Goal: Use online tool/utility: Utilize a website feature to perform a specific function

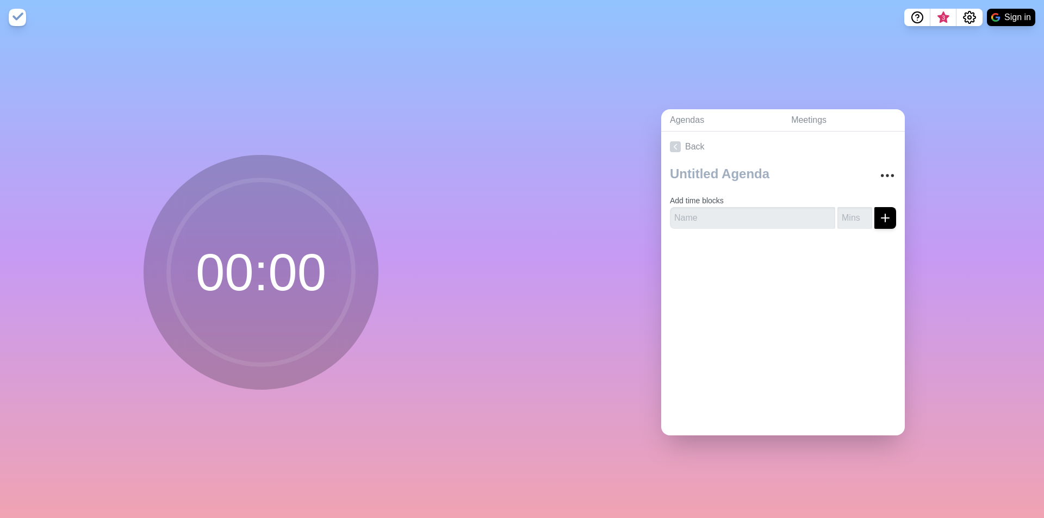
click at [234, 274] on circle at bounding box center [261, 272] width 185 height 185
click at [879, 212] on icon "submit" at bounding box center [885, 218] width 13 height 13
click at [682, 218] on input "text" at bounding box center [752, 218] width 165 height 22
type input "Compensation Meeting"
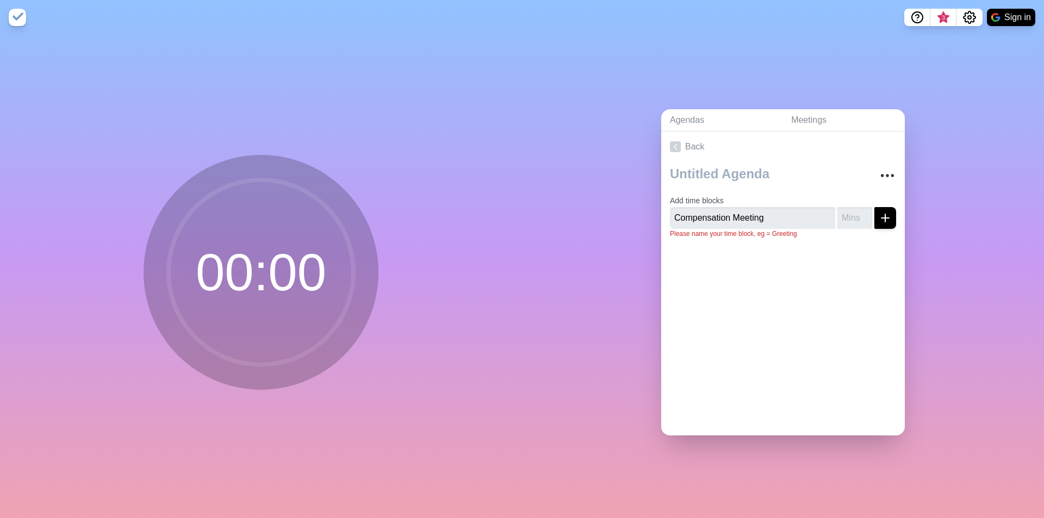
click at [883, 214] on div "Add time blocks Compensation Meeting Please name your time block, eg = Greeting" at bounding box center [783, 204] width 244 height 85
click at [841, 207] on input "number" at bounding box center [855, 218] width 35 height 22
click at [852, 208] on input "1" at bounding box center [855, 218] width 35 height 22
click at [852, 208] on input "2" at bounding box center [855, 218] width 35 height 22
click at [852, 208] on input "3" at bounding box center [855, 218] width 35 height 22
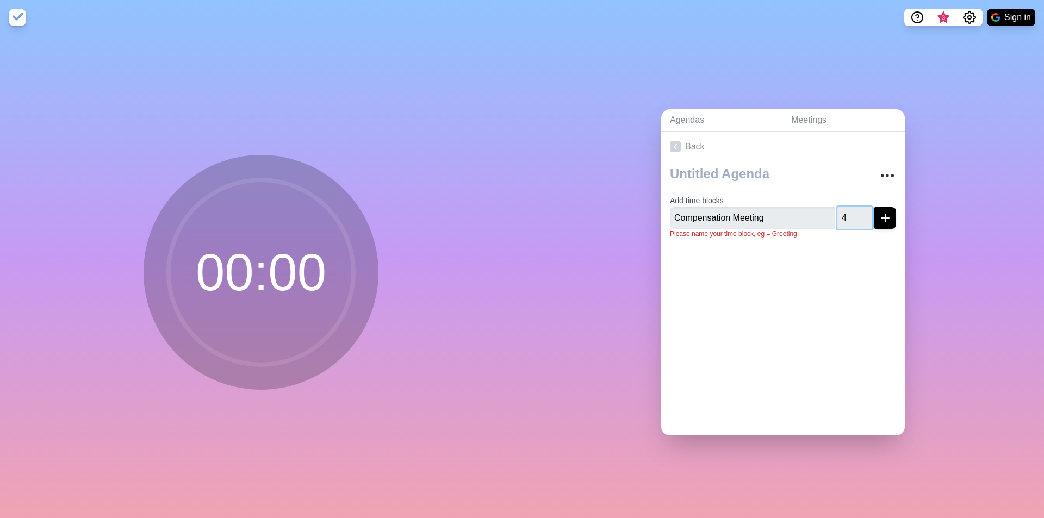
click at [852, 208] on input "4" at bounding box center [855, 218] width 35 height 22
click at [852, 208] on input "5" at bounding box center [855, 218] width 35 height 22
click at [852, 208] on input "6" at bounding box center [855, 218] width 35 height 22
click at [852, 208] on input "7" at bounding box center [855, 218] width 35 height 22
type input "21"
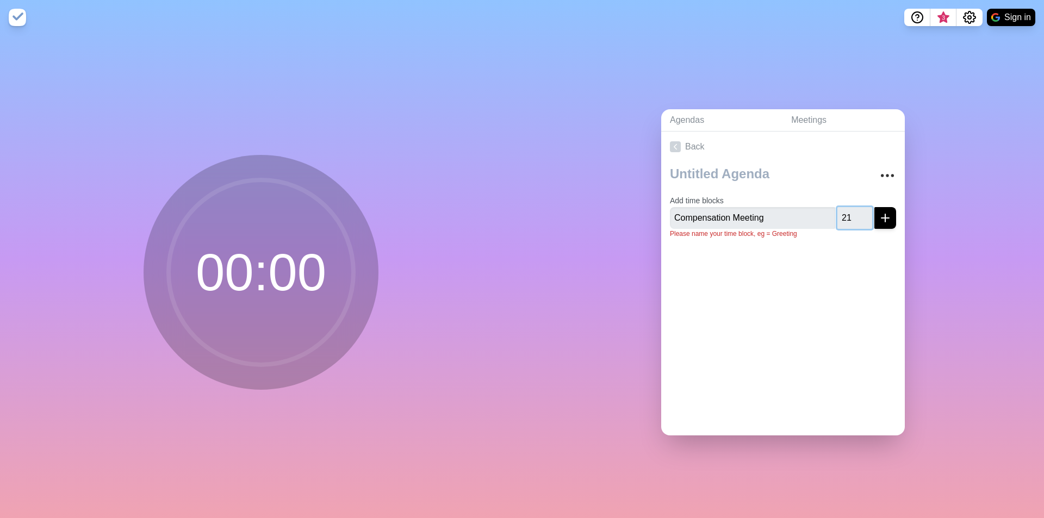
click at [852, 208] on input "21" at bounding box center [855, 218] width 35 height 22
click at [882, 218] on line "submit" at bounding box center [886, 218] width 8 height 0
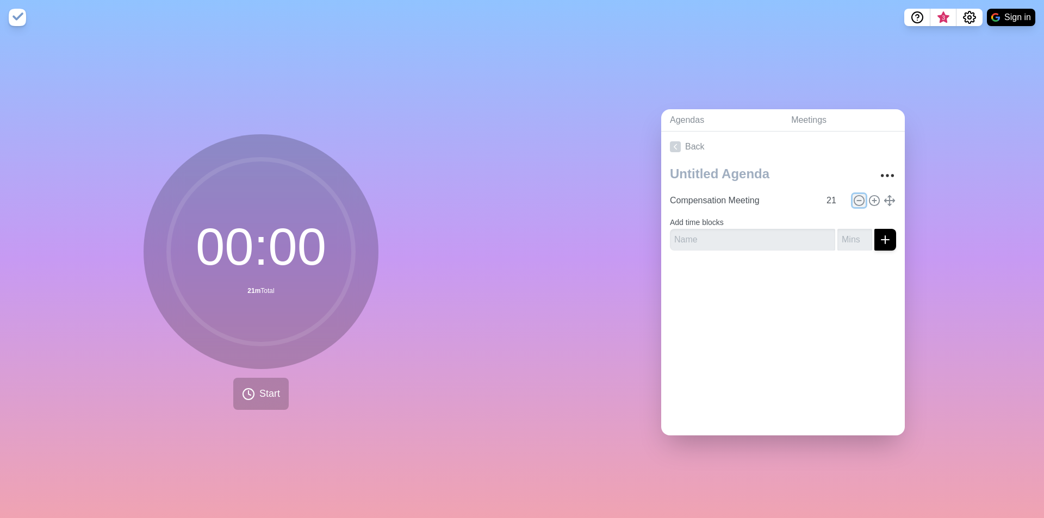
click at [853, 195] on icon at bounding box center [859, 201] width 12 height 12
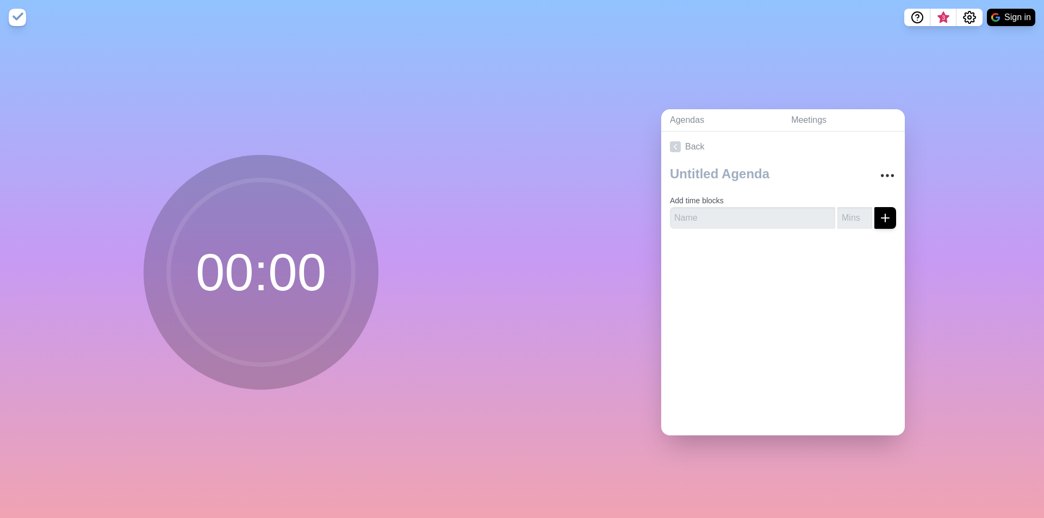
click at [283, 270] on circle at bounding box center [261, 272] width 185 height 185
click at [670, 141] on icon at bounding box center [675, 146] width 11 height 11
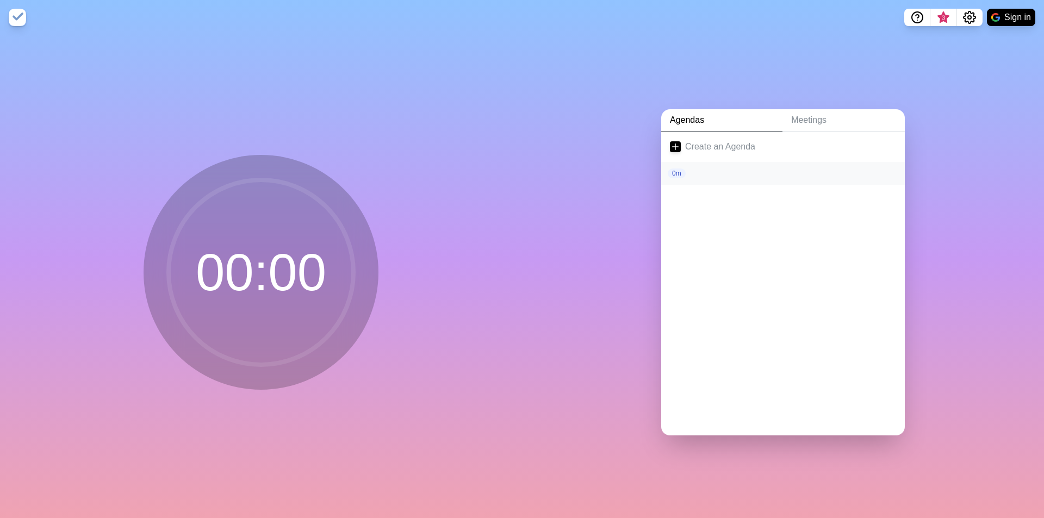
click at [671, 169] on p "0m" at bounding box center [677, 174] width 18 height 10
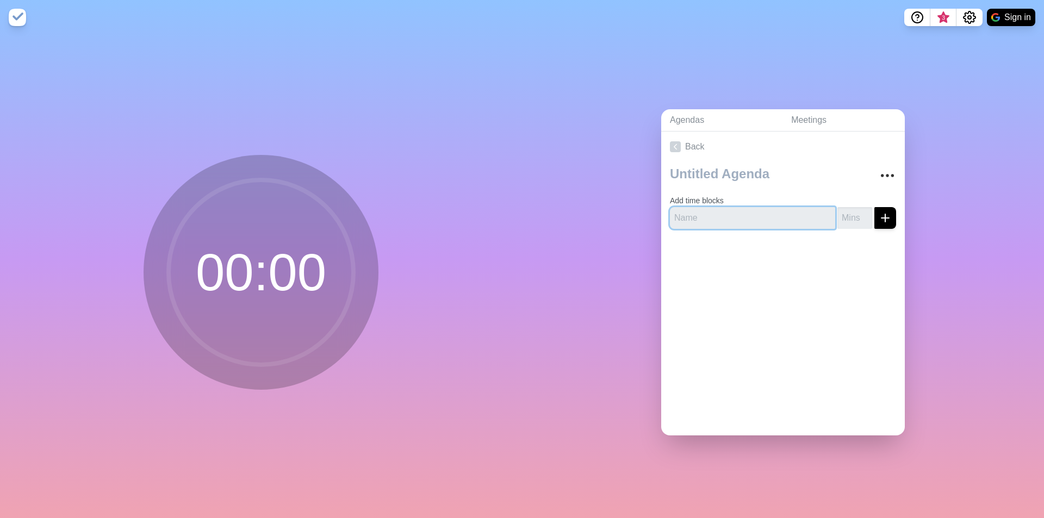
click at [688, 214] on input "text" at bounding box center [752, 218] width 165 height 22
type input "Compensation Meeting"
click at [838, 207] on input "number" at bounding box center [855, 218] width 35 height 22
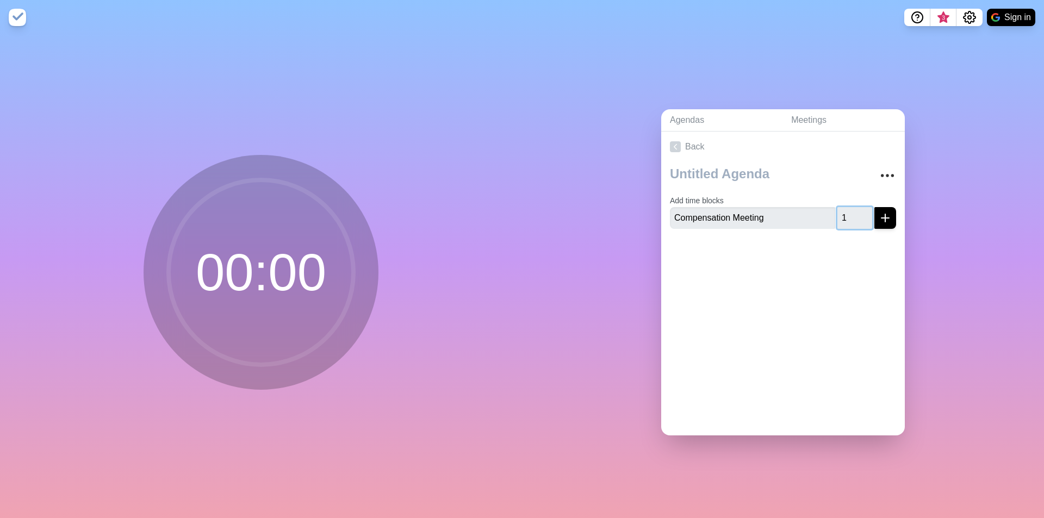
click at [853, 207] on input "1" at bounding box center [855, 218] width 35 height 22
click at [853, 207] on input "2" at bounding box center [855, 218] width 35 height 22
click at [853, 207] on input "3" at bounding box center [855, 218] width 35 height 22
click at [853, 207] on input "4" at bounding box center [855, 218] width 35 height 22
click at [853, 207] on input "5" at bounding box center [855, 218] width 35 height 22
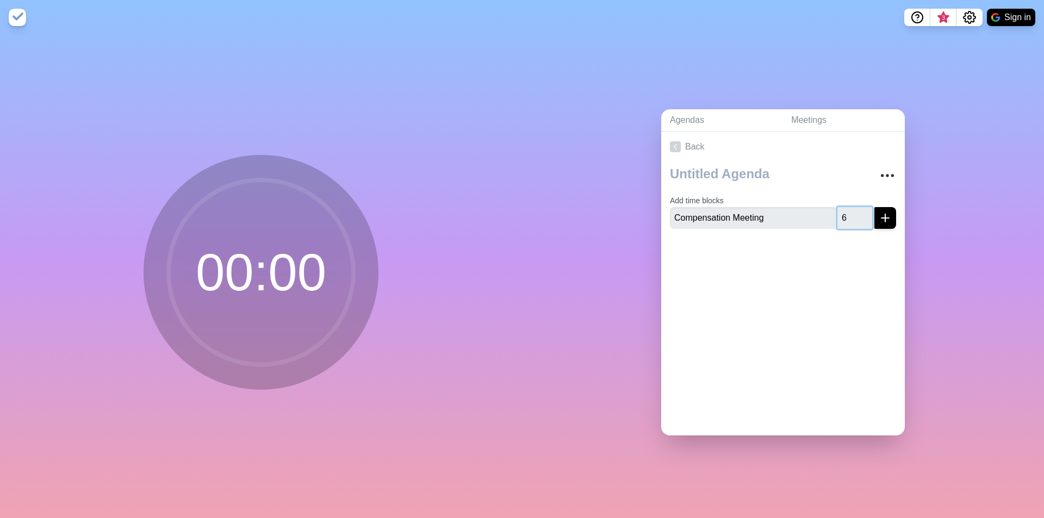
click at [853, 207] on input "6" at bounding box center [855, 218] width 35 height 22
click at [853, 207] on input "7" at bounding box center [855, 218] width 35 height 22
click at [853, 207] on input "8" at bounding box center [855, 218] width 35 height 22
click at [853, 207] on input "9" at bounding box center [855, 218] width 35 height 22
click at [853, 207] on input "10" at bounding box center [855, 218] width 35 height 22
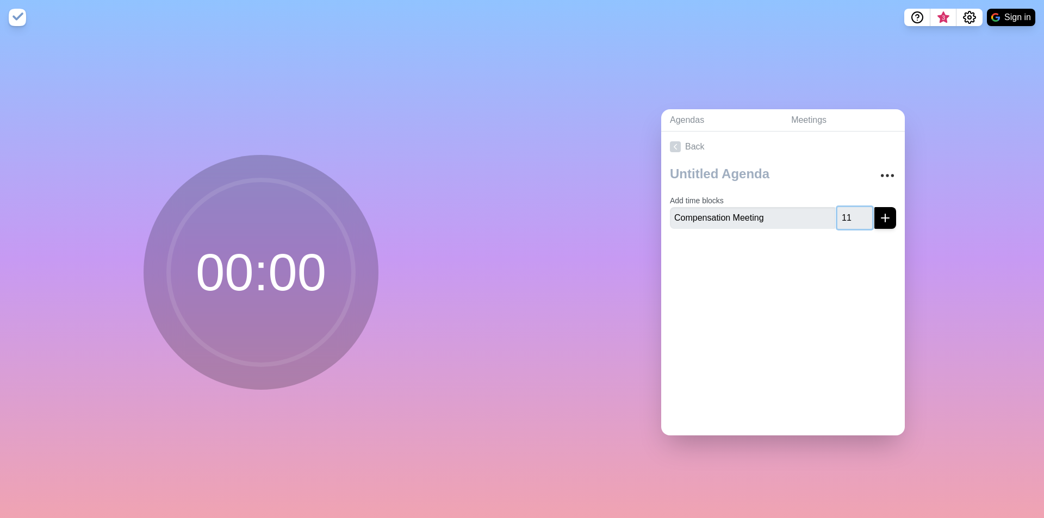
click at [853, 207] on input "11" at bounding box center [855, 218] width 35 height 22
click at [855, 207] on input "12" at bounding box center [855, 218] width 35 height 22
click at [851, 209] on input "13" at bounding box center [855, 218] width 35 height 22
click at [851, 209] on input "14" at bounding box center [855, 218] width 35 height 22
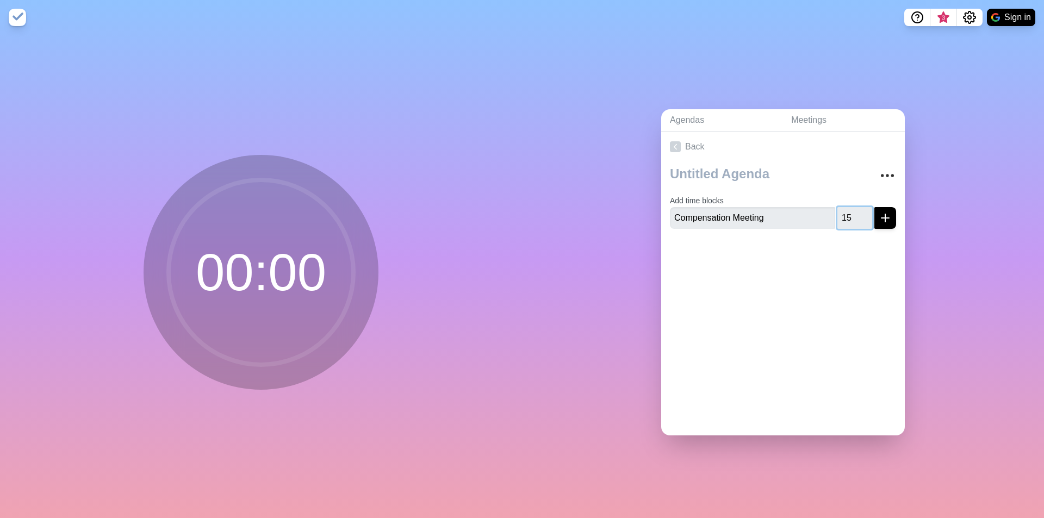
type input "15"
click at [851, 209] on input "15" at bounding box center [855, 218] width 35 height 22
click at [875, 207] on button "submit" at bounding box center [886, 218] width 22 height 22
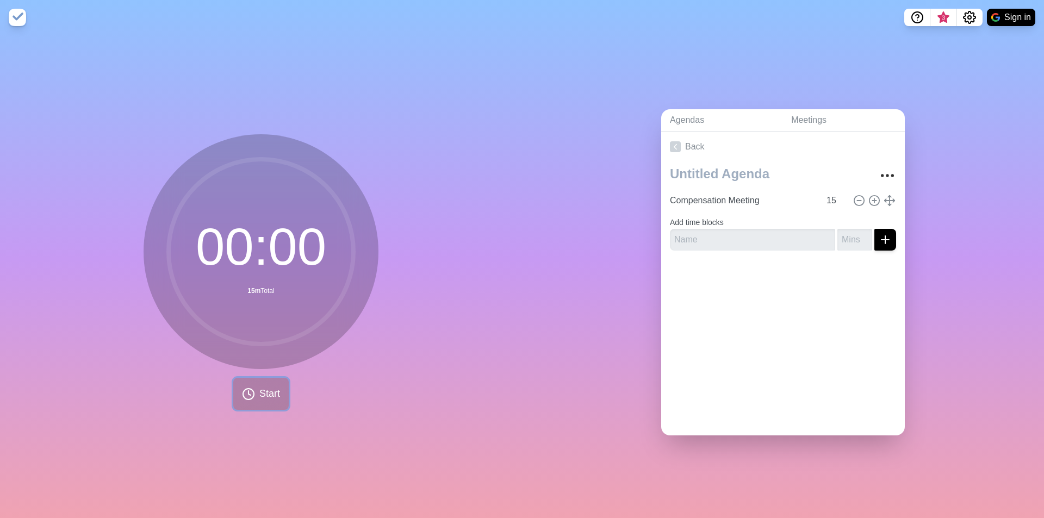
click at [271, 387] on span "Start" at bounding box center [269, 394] width 21 height 15
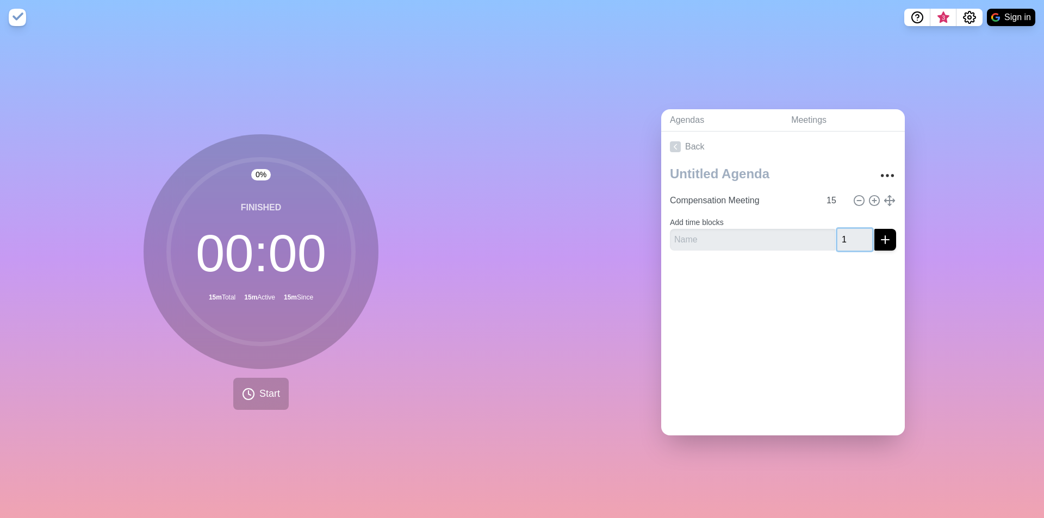
click at [851, 233] on input "1" at bounding box center [855, 240] width 35 height 22
click at [852, 230] on input "2" at bounding box center [855, 240] width 35 height 22
click at [852, 230] on input "3" at bounding box center [855, 240] width 35 height 22
click at [852, 230] on input "4" at bounding box center [855, 240] width 35 height 22
click at [852, 230] on input "5" at bounding box center [855, 240] width 35 height 22
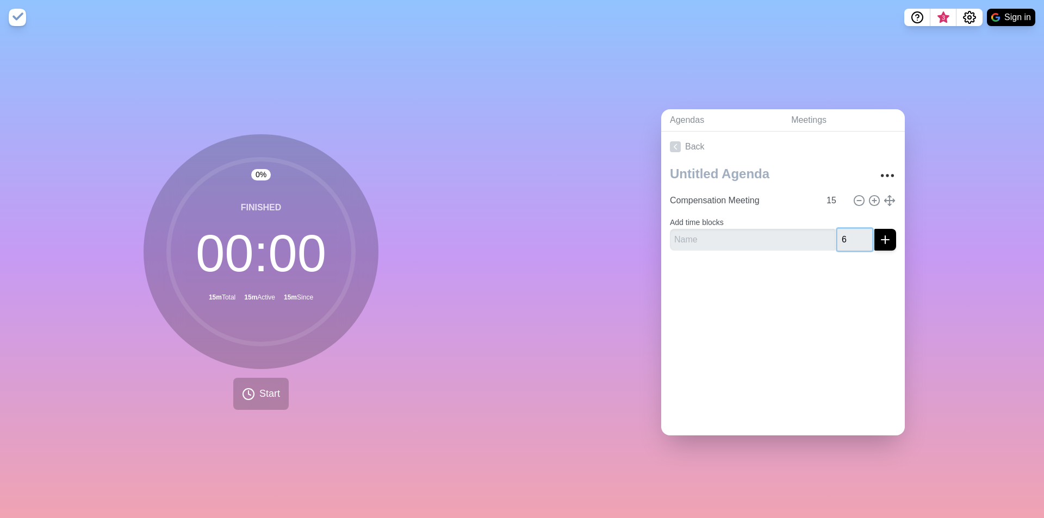
click at [852, 230] on input "6" at bounding box center [855, 240] width 35 height 22
click at [852, 230] on input "7" at bounding box center [855, 240] width 35 height 22
type input "8"
click at [852, 230] on input "8" at bounding box center [855, 240] width 35 height 22
click at [879, 233] on icon "submit" at bounding box center [885, 239] width 13 height 13
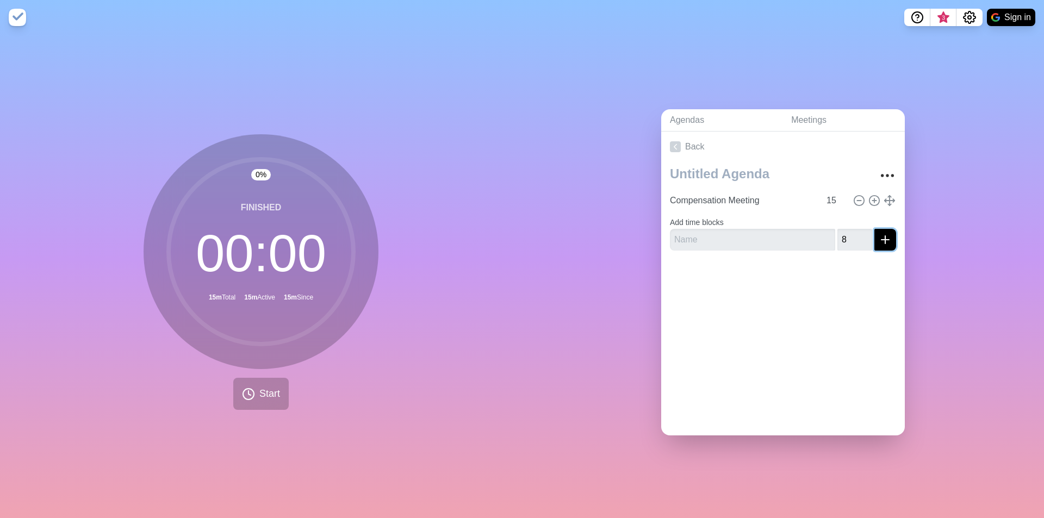
click at [879, 233] on icon "submit" at bounding box center [885, 239] width 13 height 13
click at [248, 392] on icon at bounding box center [248, 394] width 13 height 13
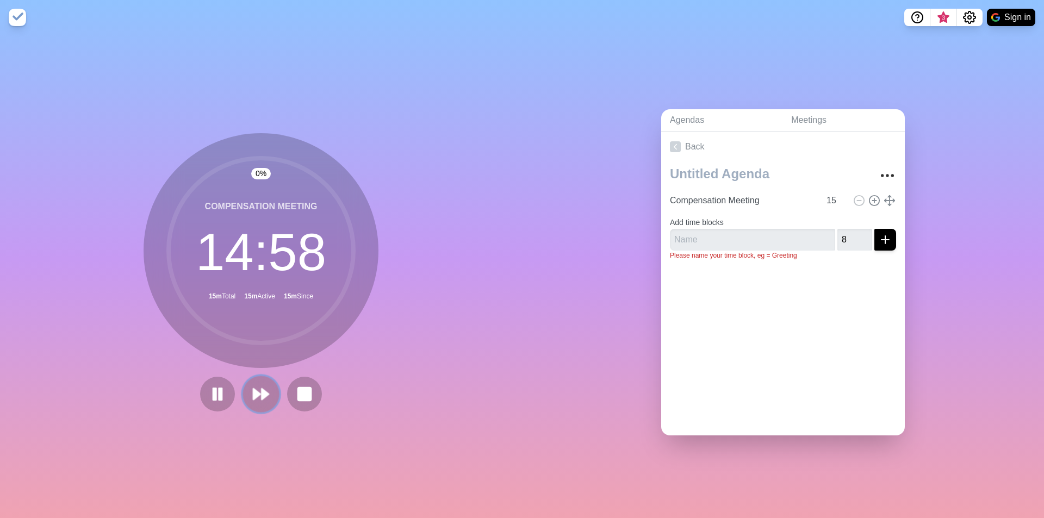
click at [253, 389] on polygon at bounding box center [256, 394] width 7 height 11
click at [304, 391] on rect at bounding box center [305, 394] width 14 height 14
